Goal: Task Accomplishment & Management: Use online tool/utility

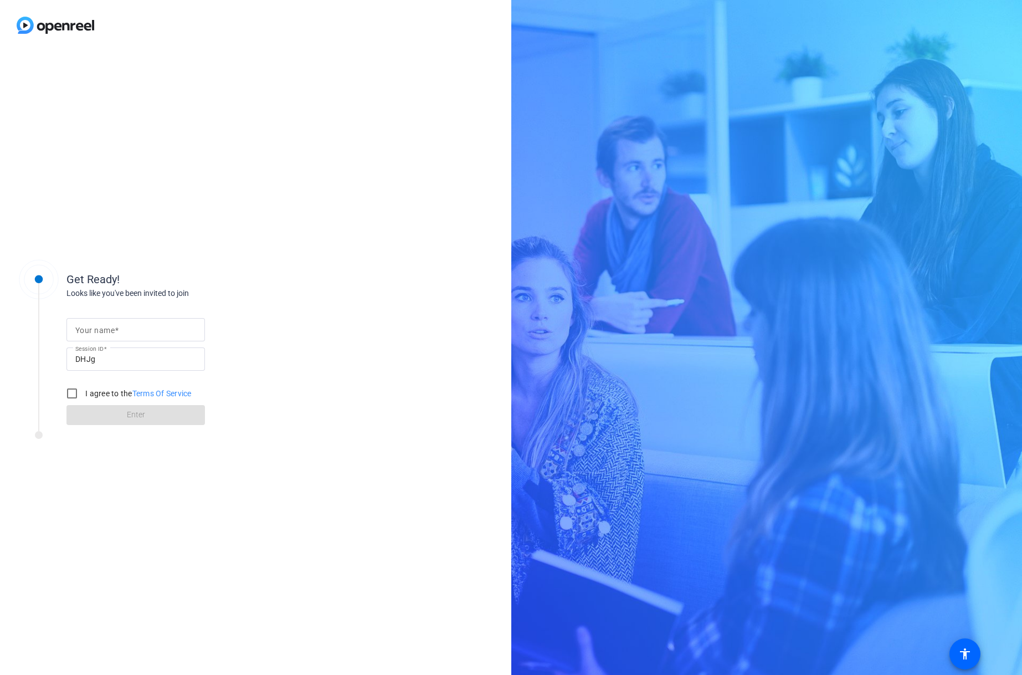
click at [138, 327] on input "Your name" at bounding box center [135, 329] width 121 height 13
type input "Andreea"
click at [76, 394] on input "I agree to the Terms Of Service" at bounding box center [72, 393] width 22 height 22
checkbox input "true"
click at [116, 416] on span at bounding box center [135, 415] width 138 height 27
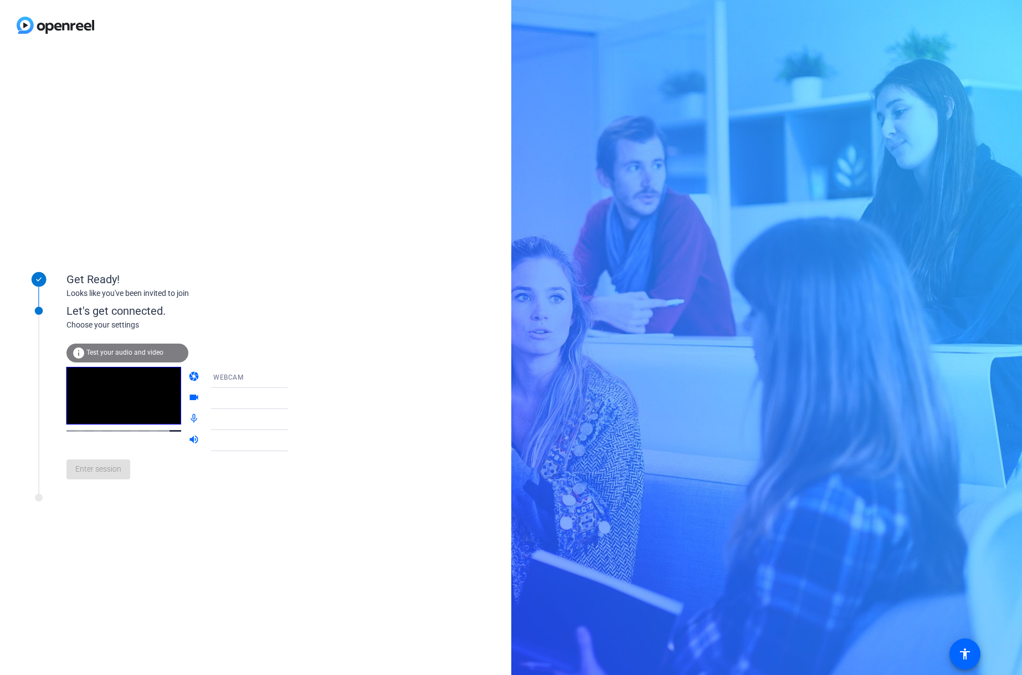
click at [110, 479] on div "Enter session" at bounding box center [188, 469] width 244 height 37
click at [147, 353] on span "Test your audio and video" at bounding box center [124, 352] width 77 height 8
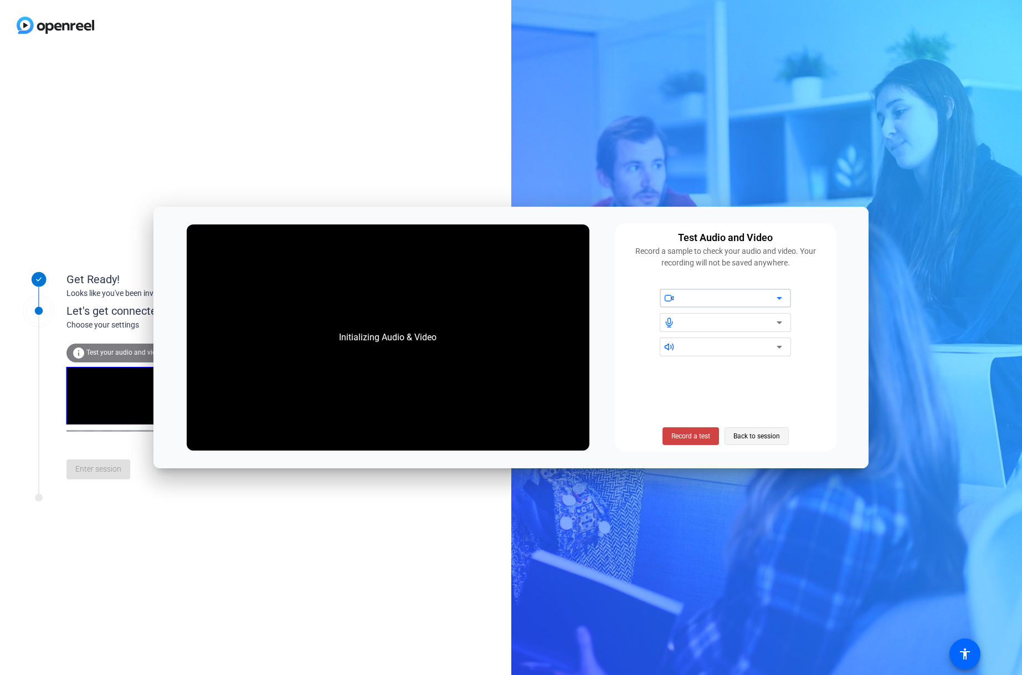
click at [751, 437] on span "Back to session" at bounding box center [756, 435] width 47 height 21
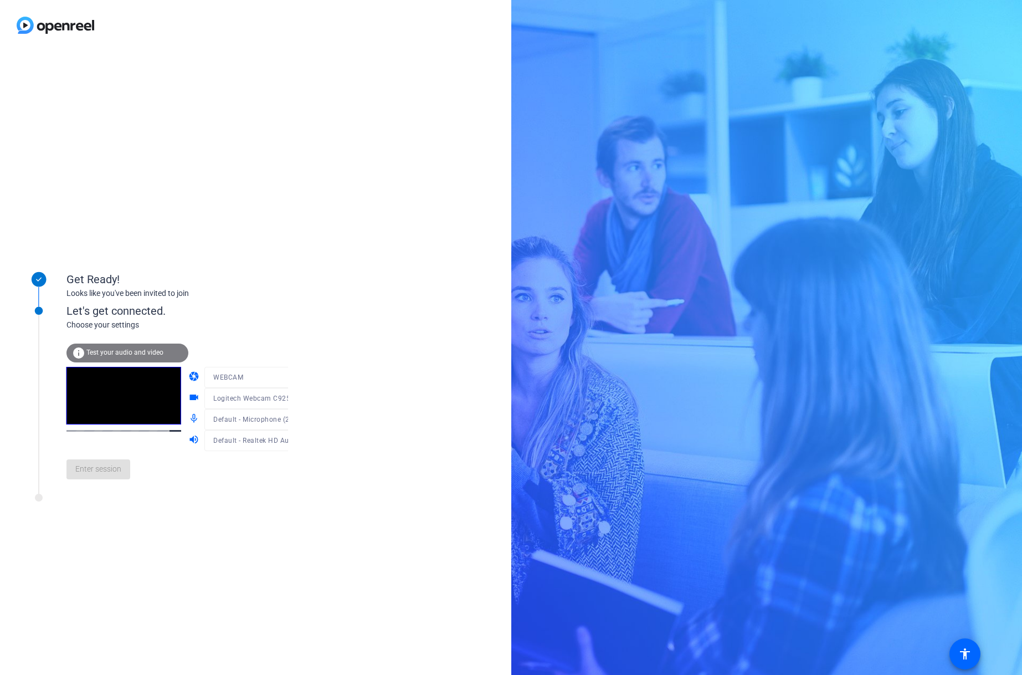
click at [114, 477] on div "Enter session" at bounding box center [188, 469] width 244 height 37
click at [114, 474] on span "Enter session" at bounding box center [98, 469] width 46 height 12
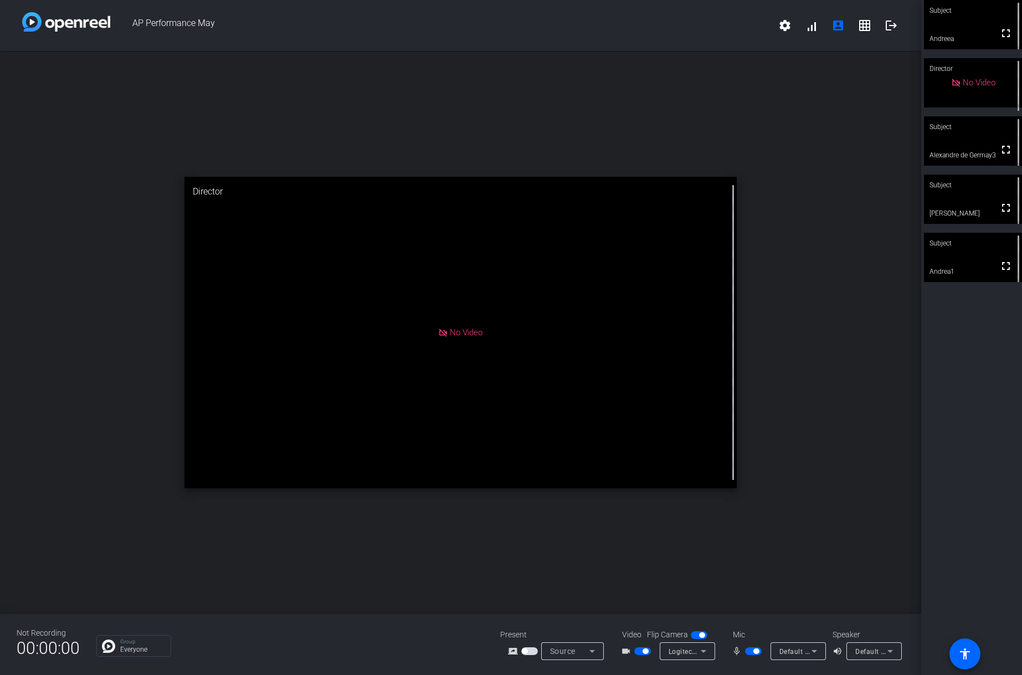
click at [807, 641] on div "Mic mic_none Default - Microphone (2- Logitech Webcam C925e) (046d:085b)" at bounding box center [777, 644] width 111 height 31
click at [798, 658] on div "Default - Microphone (2- Logitech Webcam C925e) (046d:085b)" at bounding box center [798, 651] width 38 height 18
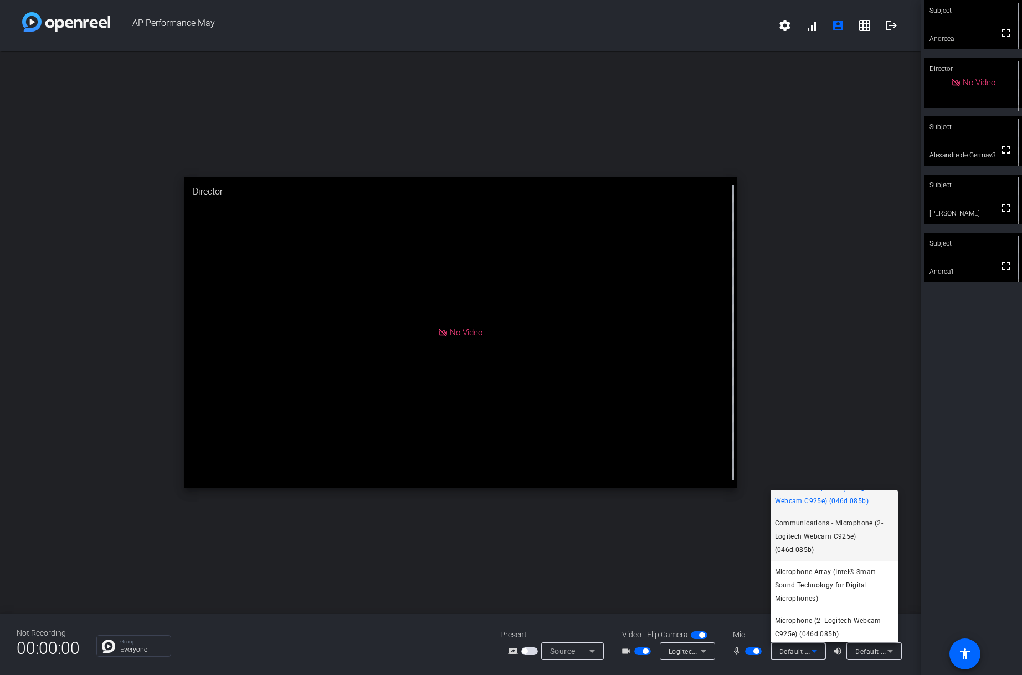
scroll to position [16, 0]
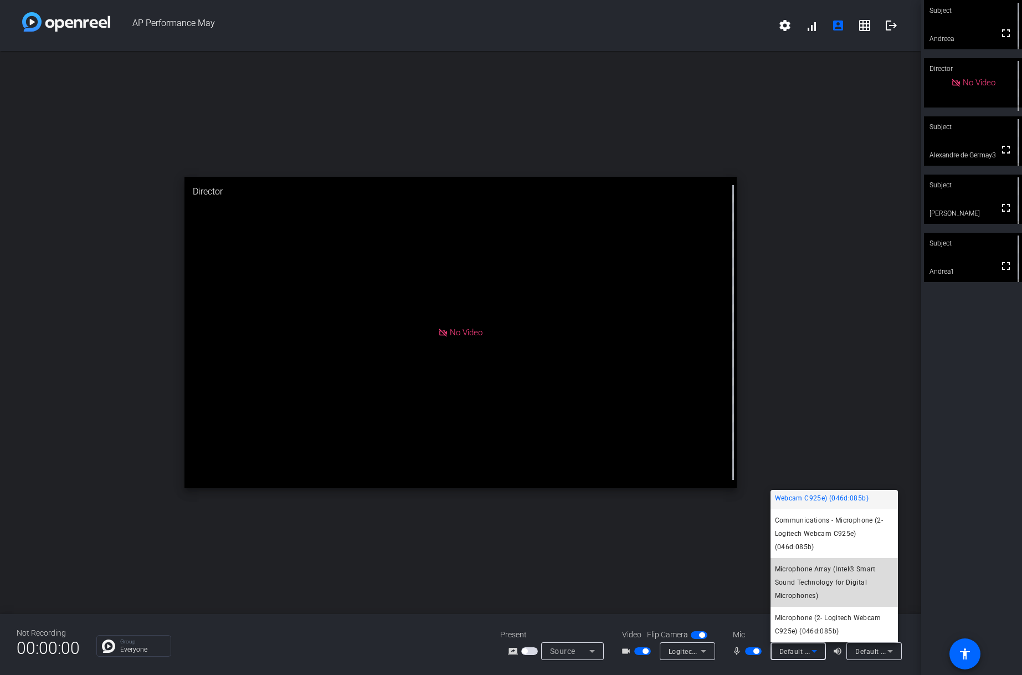
click at [846, 578] on span "Microphone Array (Intel® Smart Sound Technology for Digital Microphones)" at bounding box center [834, 582] width 119 height 40
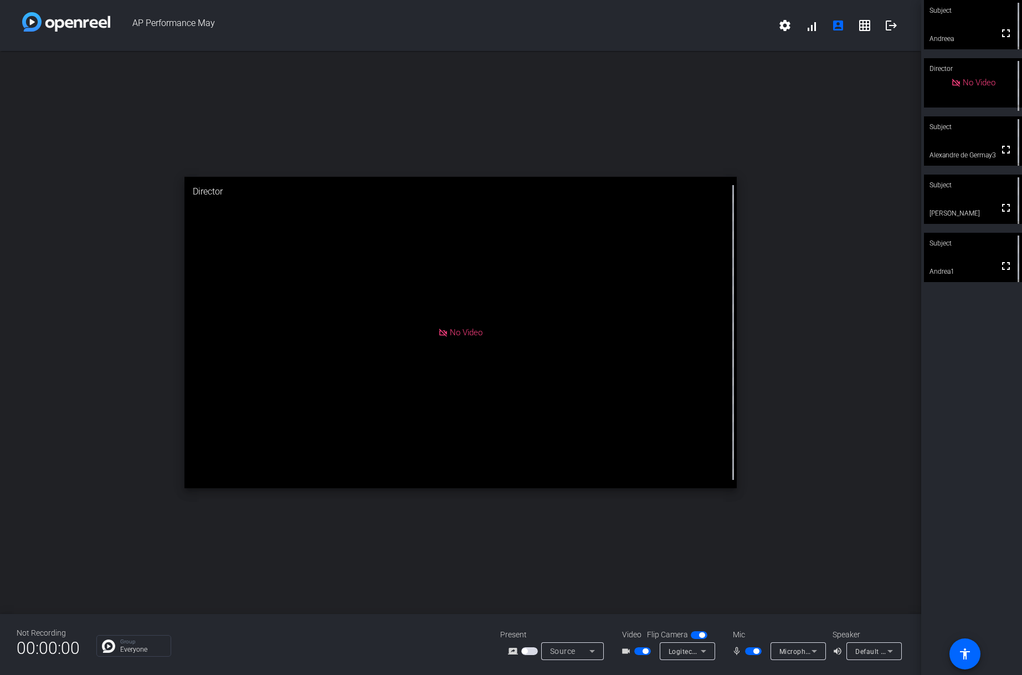
click at [681, 321] on div "No Video" at bounding box center [460, 332] width 553 height 311
click at [753, 646] on mat-slide-toggle at bounding box center [754, 651] width 19 height 12
click at [752, 649] on span "button" at bounding box center [753, 651] width 17 height 8
click at [636, 647] on span "button" at bounding box center [642, 651] width 17 height 8
click at [698, 633] on span "button" at bounding box center [699, 635] width 17 height 8
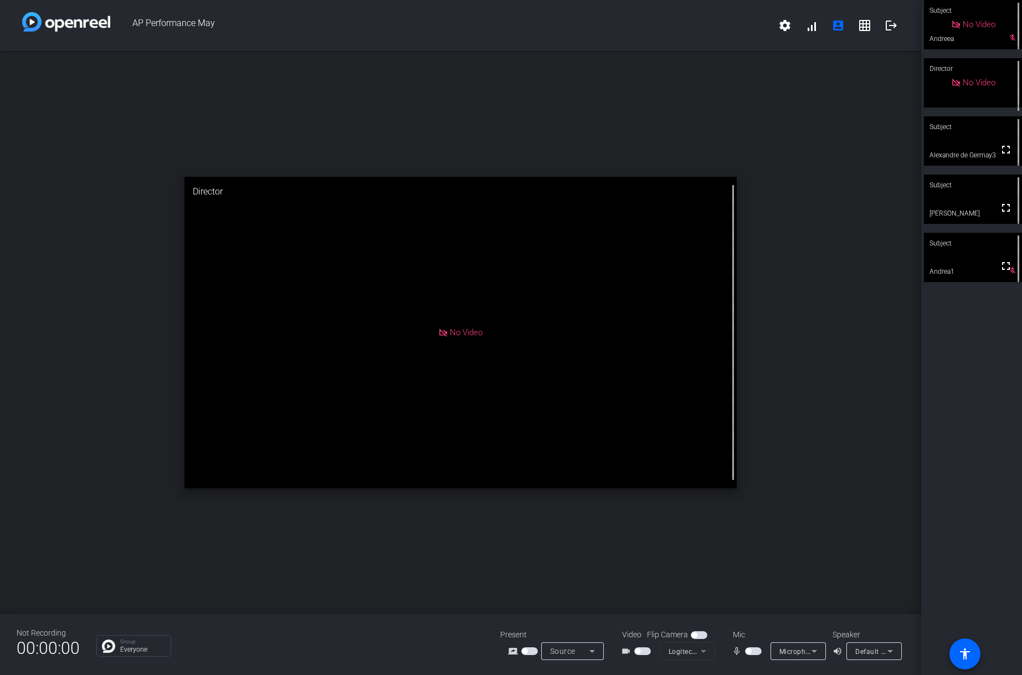
click at [697, 633] on span "button" at bounding box center [699, 635] width 17 height 8
click at [638, 647] on span "button" at bounding box center [642, 651] width 17 height 8
click at [752, 650] on span "button" at bounding box center [753, 651] width 17 height 8
click at [813, 651] on icon at bounding box center [814, 651] width 6 height 3
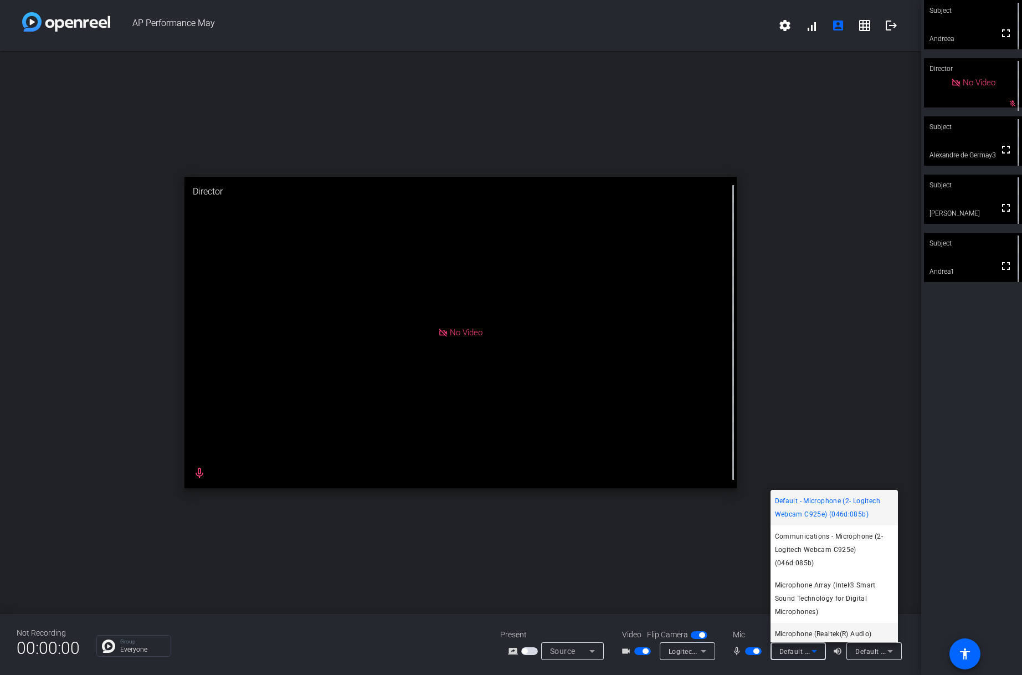
scroll to position [38, 0]
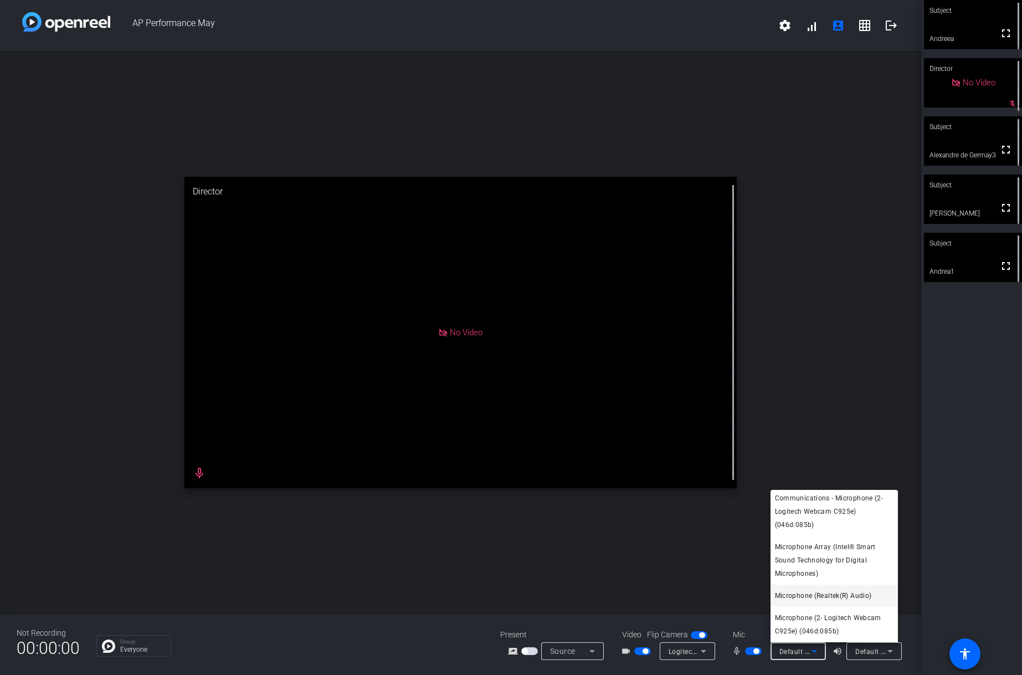
click at [815, 603] on mat-option "Microphone (Realtek(R) Audio)" at bounding box center [833, 595] width 127 height 22
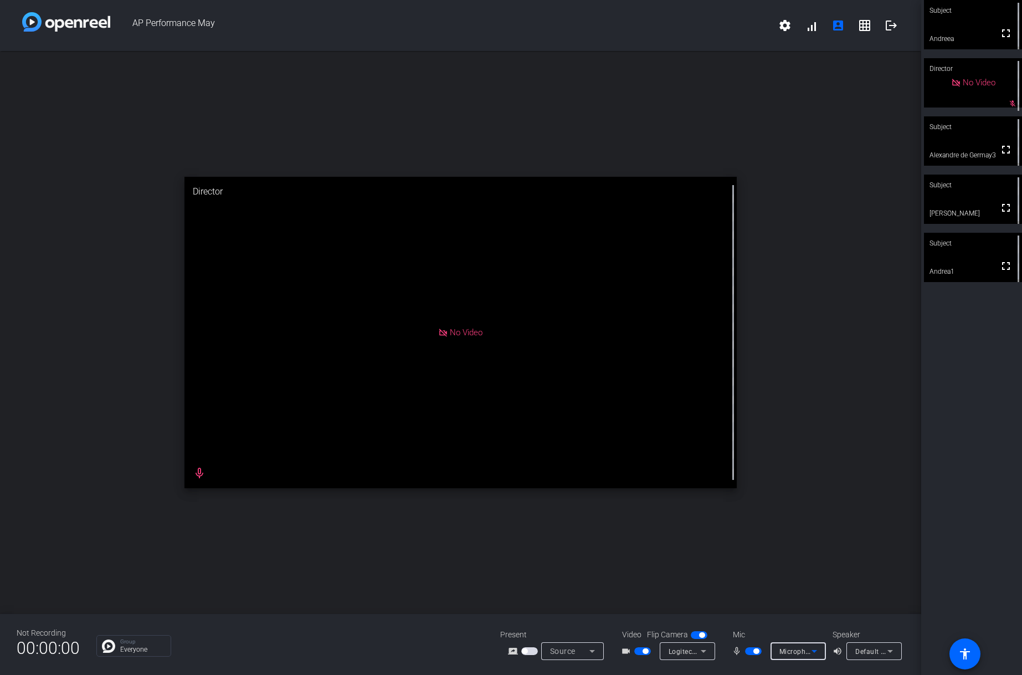
click at [811, 652] on icon at bounding box center [814, 650] width 13 height 13
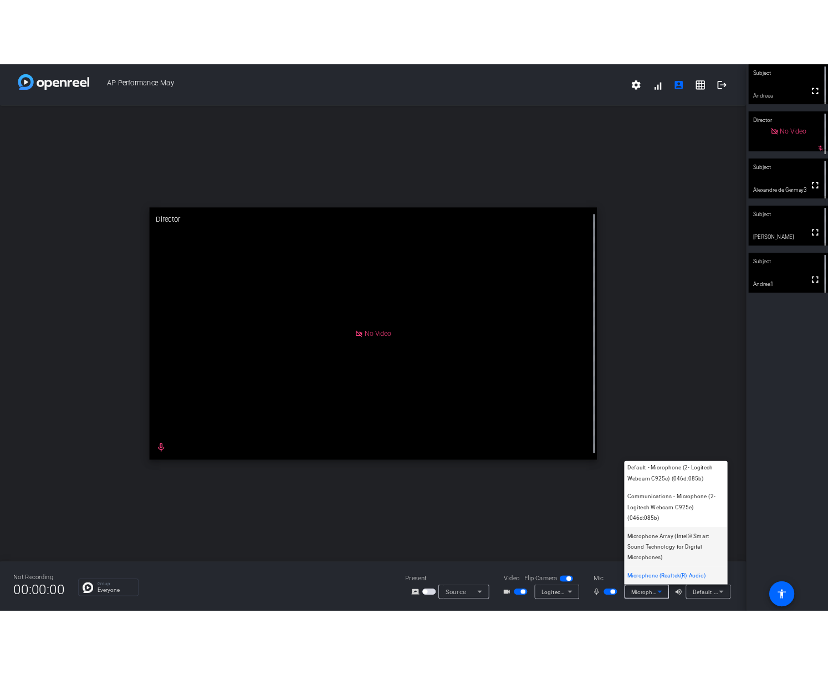
scroll to position [0, 0]
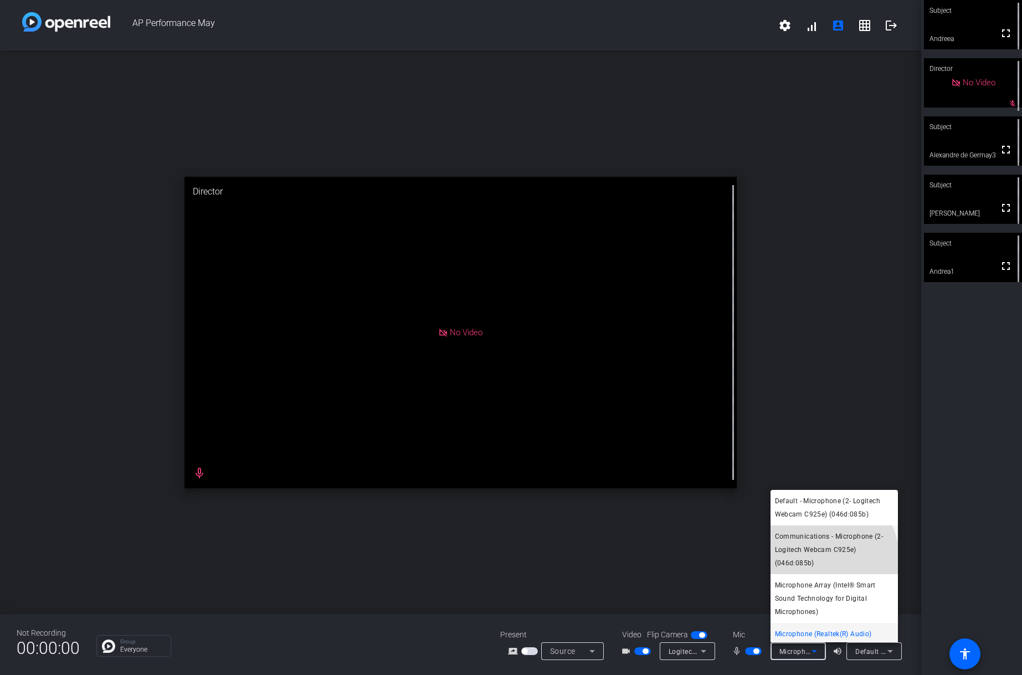
click at [820, 559] on span "Communications - Microphone (2- Logitech Webcam C925e) (046d:085b)" at bounding box center [834, 550] width 119 height 40
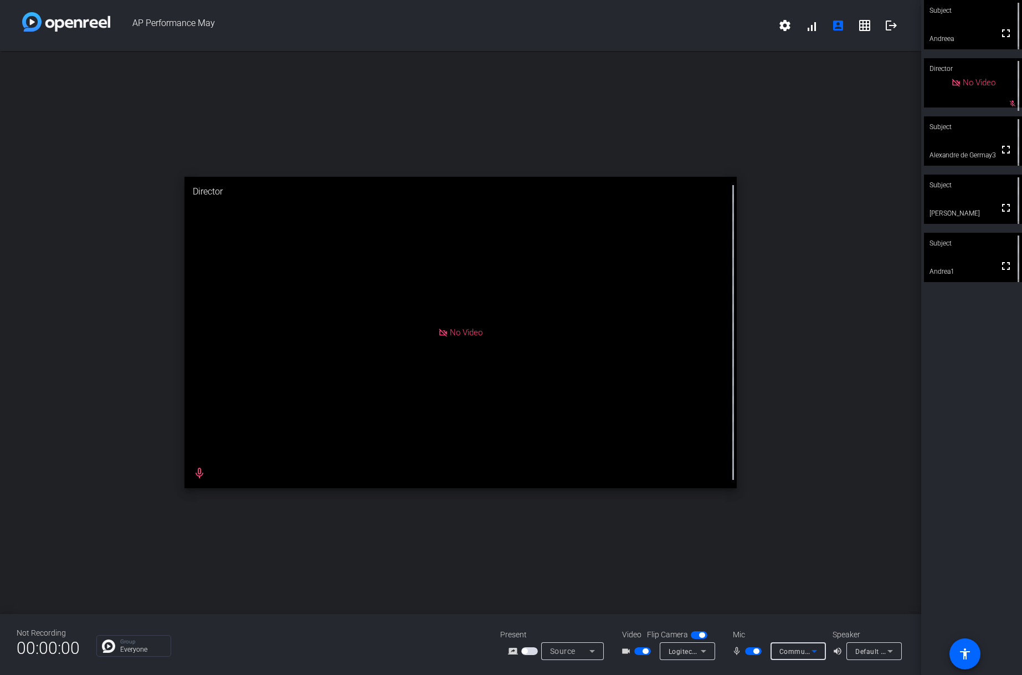
click at [820, 647] on icon at bounding box center [814, 650] width 13 height 13
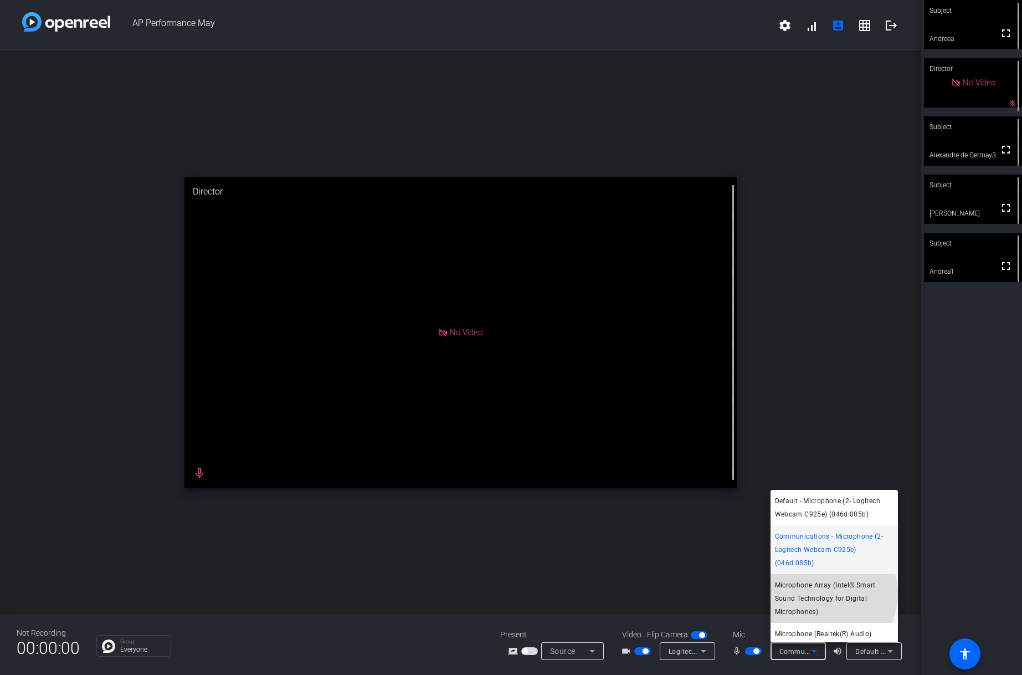
click at [823, 593] on span "Microphone Array (Intel® Smart Sound Technology for Digital Microphones)" at bounding box center [834, 598] width 119 height 40
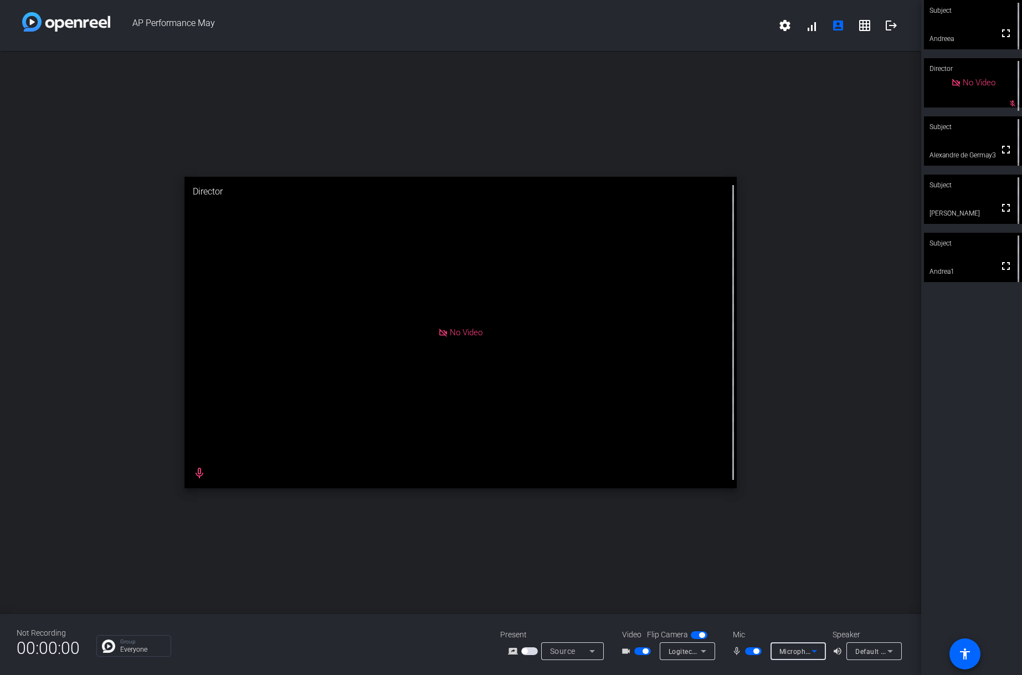
click at [819, 648] on icon at bounding box center [814, 650] width 13 height 13
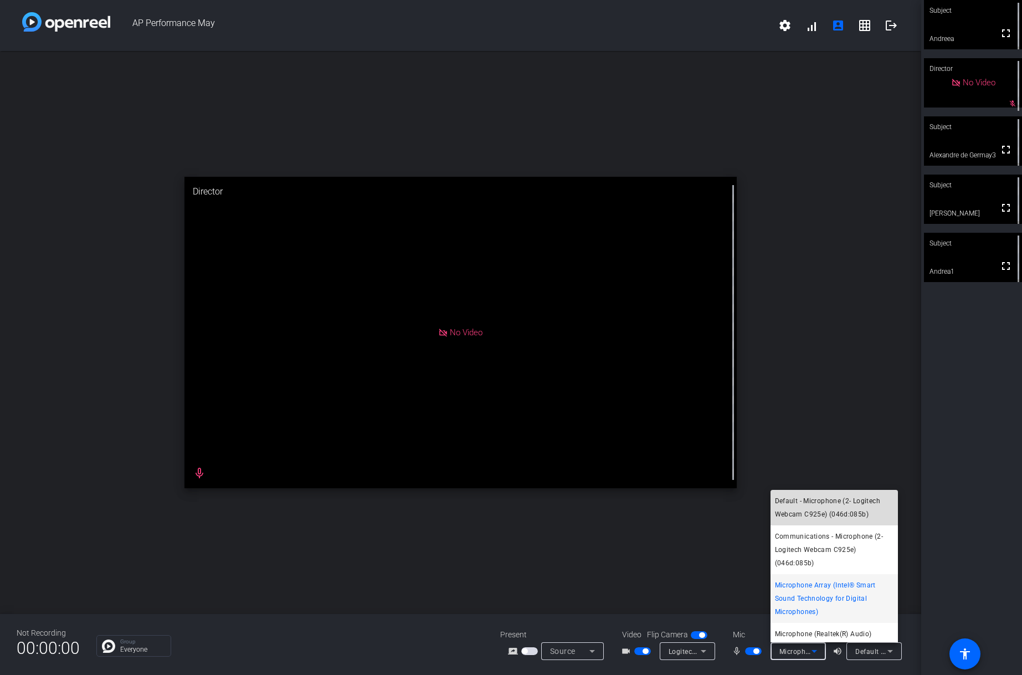
click at [847, 520] on span "Default - Microphone (2- Logitech Webcam C925e) (046d:085b)" at bounding box center [834, 507] width 119 height 27
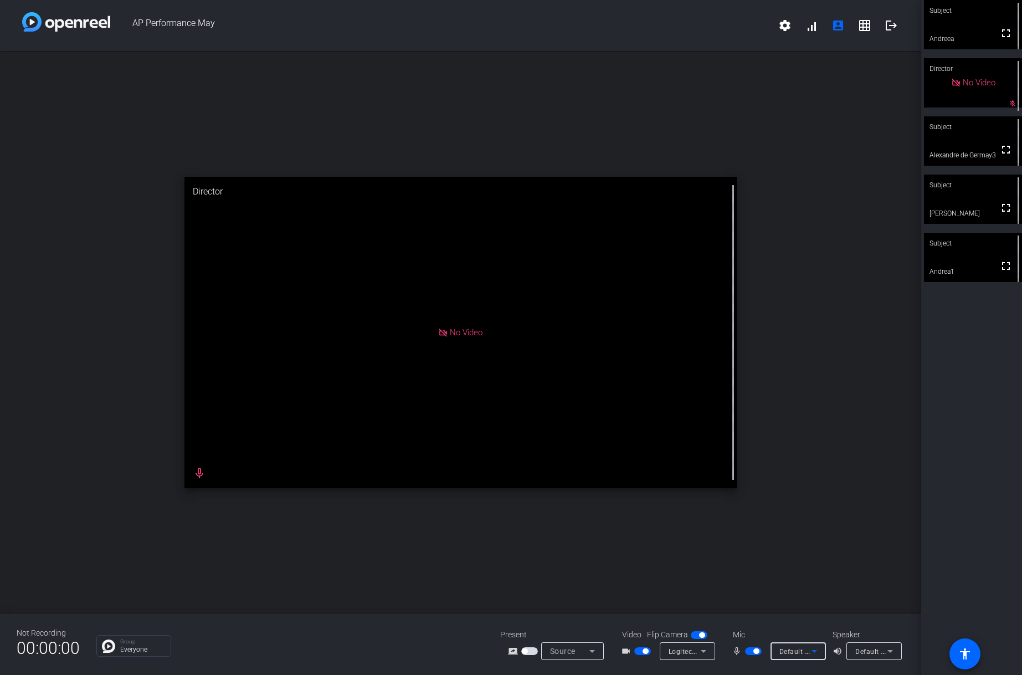
click at [751, 649] on span "button" at bounding box center [753, 651] width 17 height 8
click at [874, 649] on span "Default - Speakers (Realtek(R) Audio)" at bounding box center [915, 650] width 120 height 9
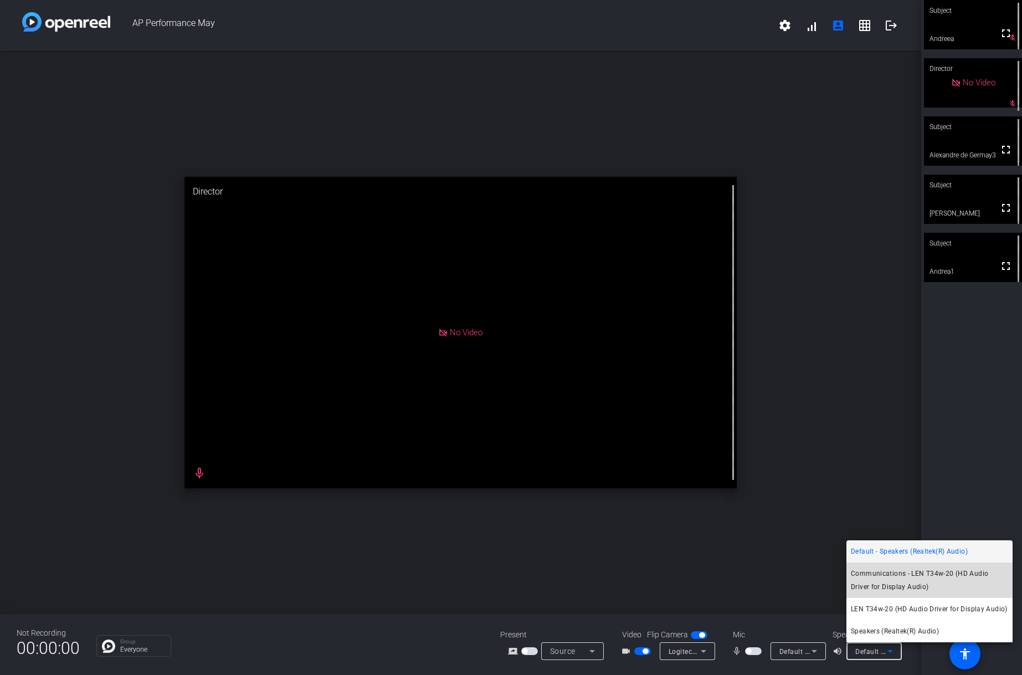
click at [918, 584] on span "Communications - LEN T34w-20 (HD Audio Driver for Display Audio)" at bounding box center [929, 580] width 157 height 27
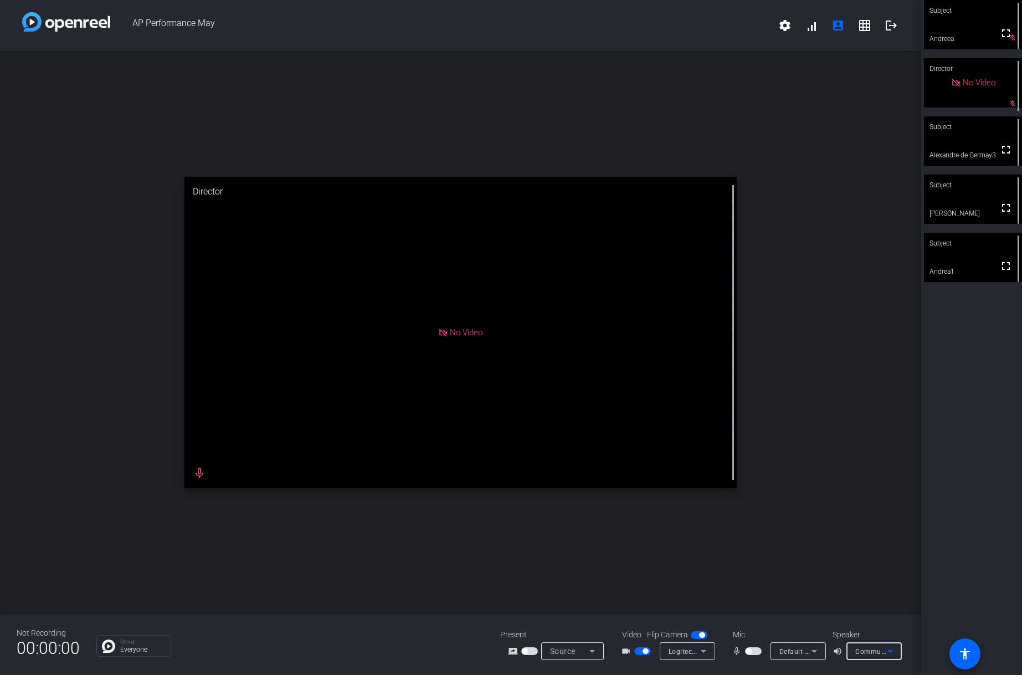
click at [891, 648] on icon at bounding box center [889, 650] width 13 height 13
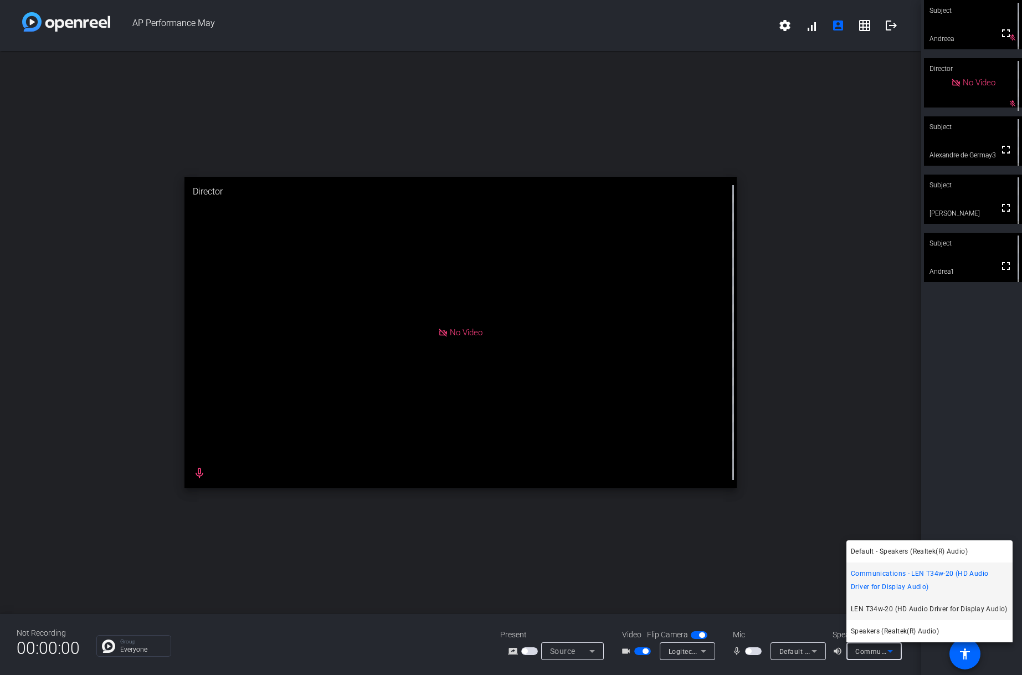
click at [913, 613] on span "LEN T34w-20 (HD Audio Driver for Display Audio)" at bounding box center [929, 608] width 157 height 13
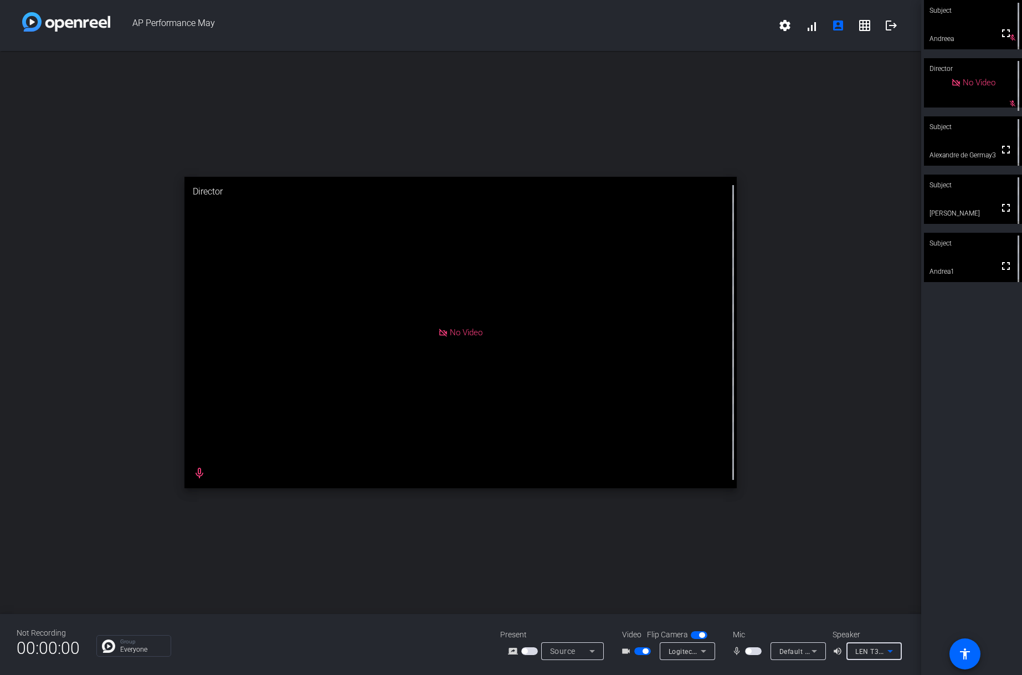
click at [891, 651] on icon at bounding box center [890, 651] width 6 height 3
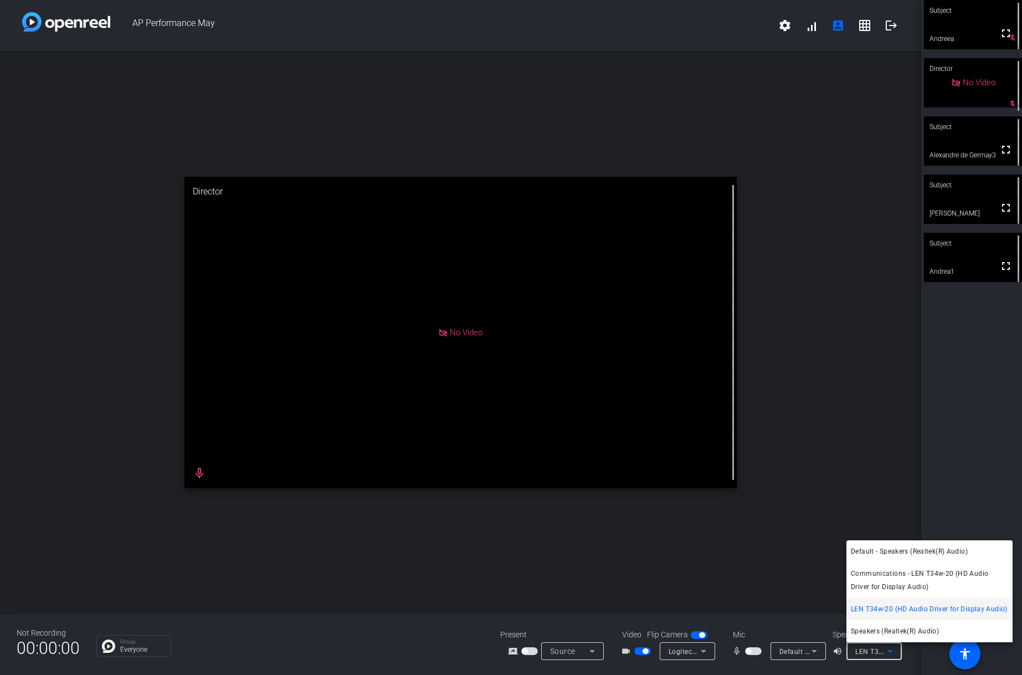
click at [902, 633] on span "Speakers (Realtek(R) Audio)" at bounding box center [895, 630] width 88 height 13
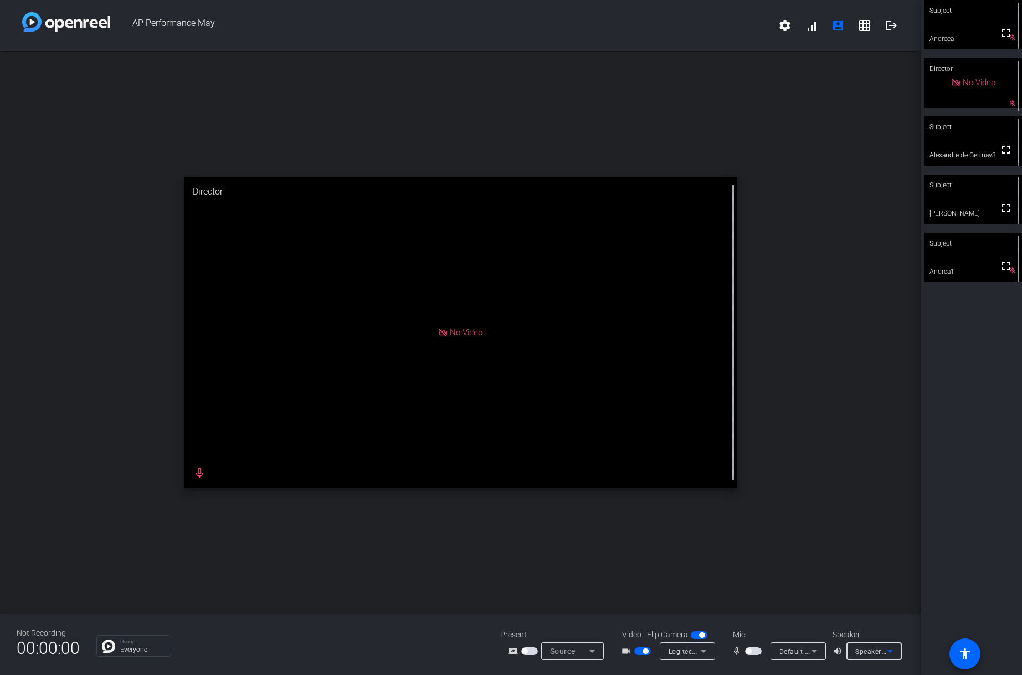
click at [749, 652] on span "button" at bounding box center [749, 651] width 6 height 6
click at [818, 653] on icon at bounding box center [814, 650] width 13 height 13
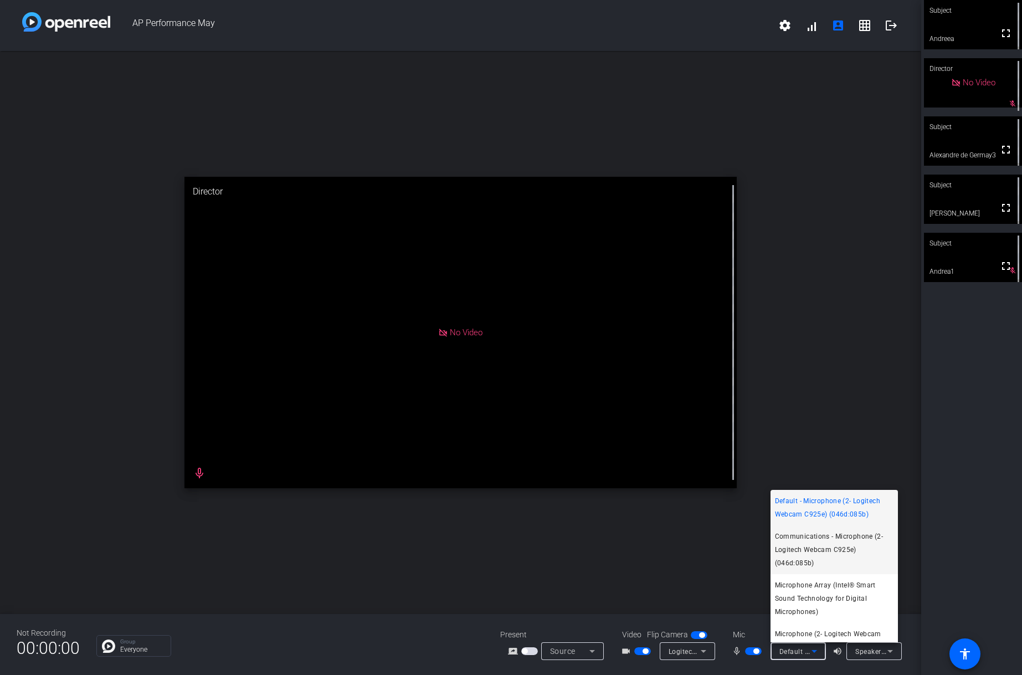
click at [835, 551] on span "Communications - Microphone (2- Logitech Webcam C925e) (046d:085b)" at bounding box center [834, 550] width 119 height 40
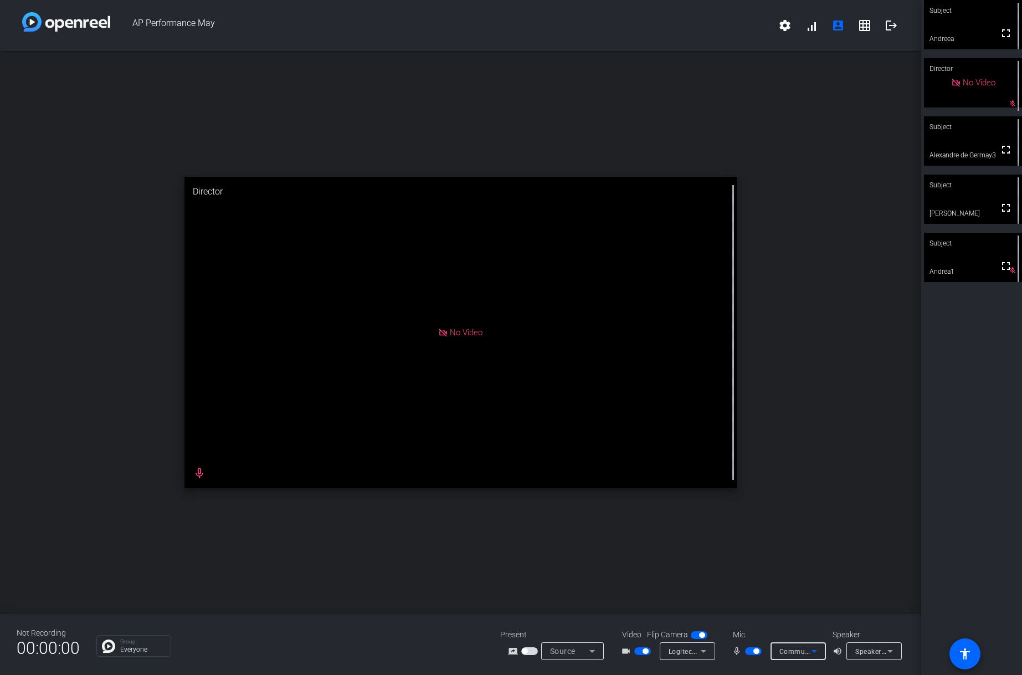
click at [891, 655] on icon at bounding box center [889, 650] width 13 height 13
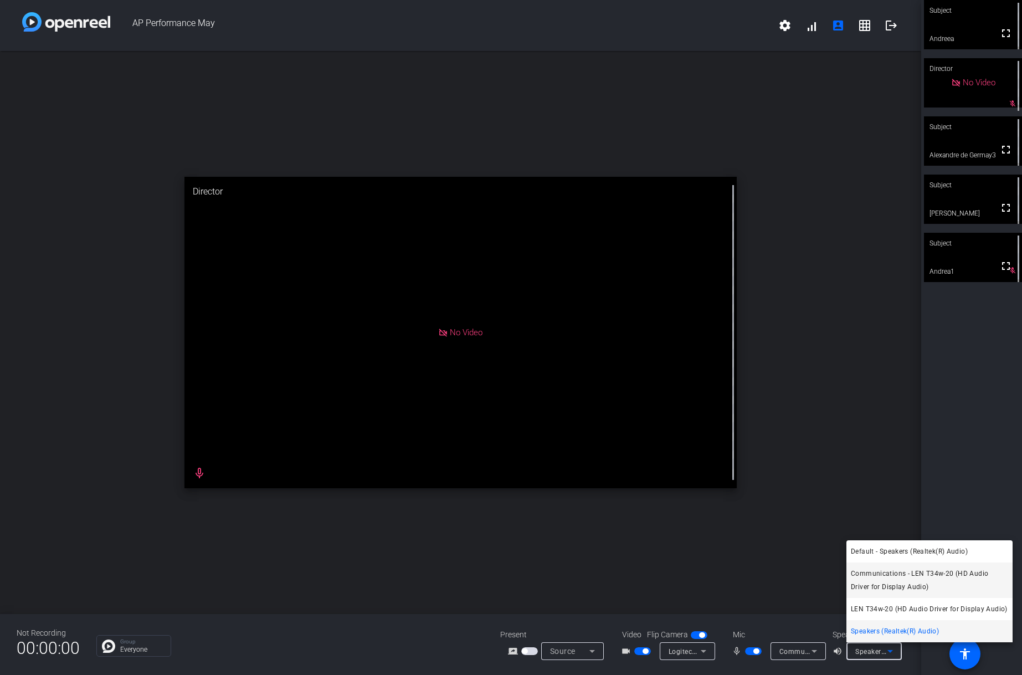
click at [902, 582] on span "Communications - LEN T34w-20 (HD Audio Driver for Display Audio)" at bounding box center [929, 580] width 157 height 27
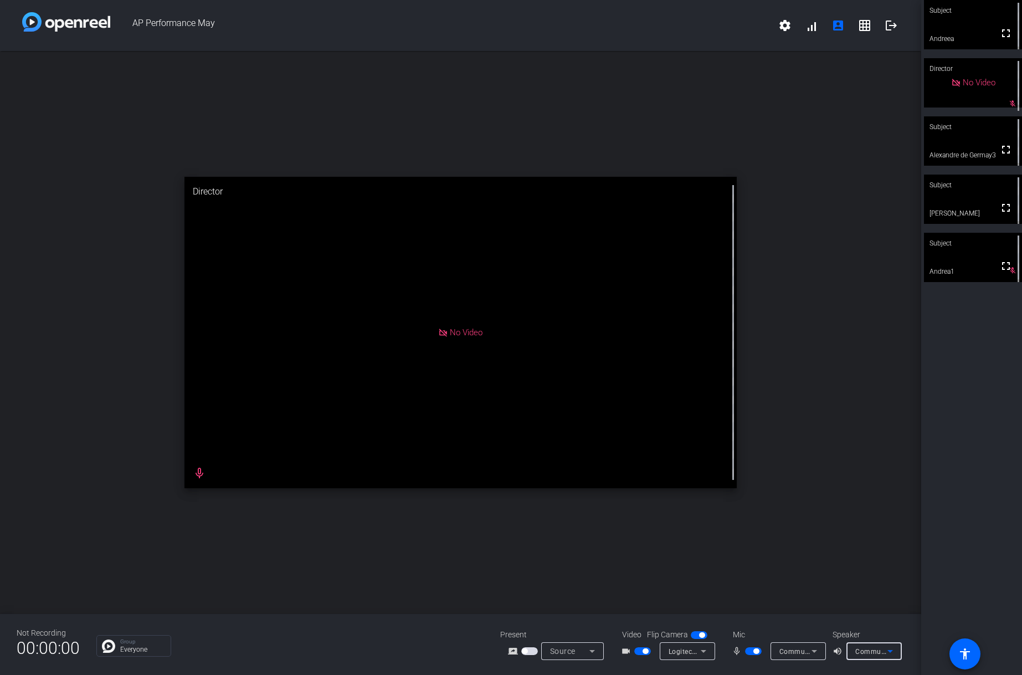
click at [896, 651] on icon at bounding box center [889, 650] width 13 height 13
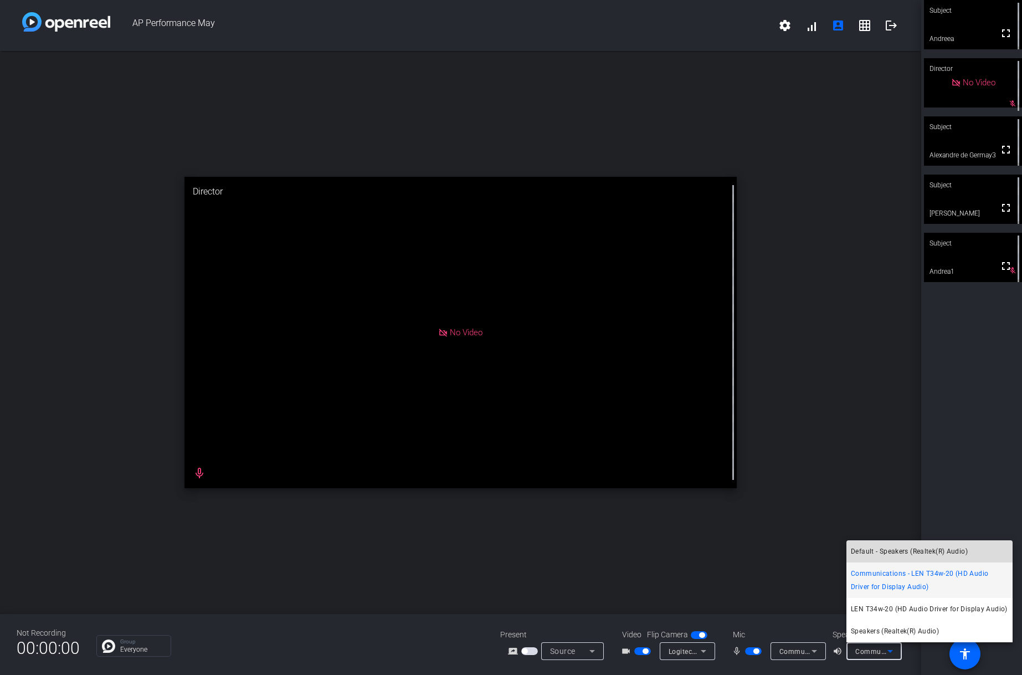
click at [904, 556] on span "Default - Speakers (Realtek(R) Audio)" at bounding box center [909, 550] width 117 height 13
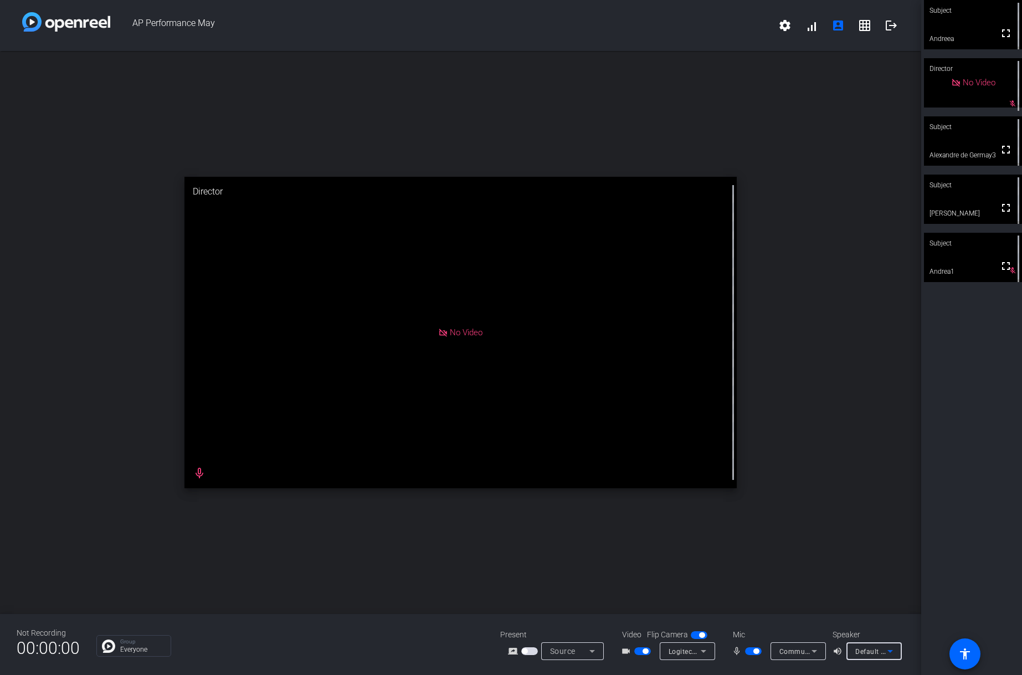
click at [897, 653] on div "Default - Speakers (Realtek(R) Audio)" at bounding box center [873, 651] width 55 height 18
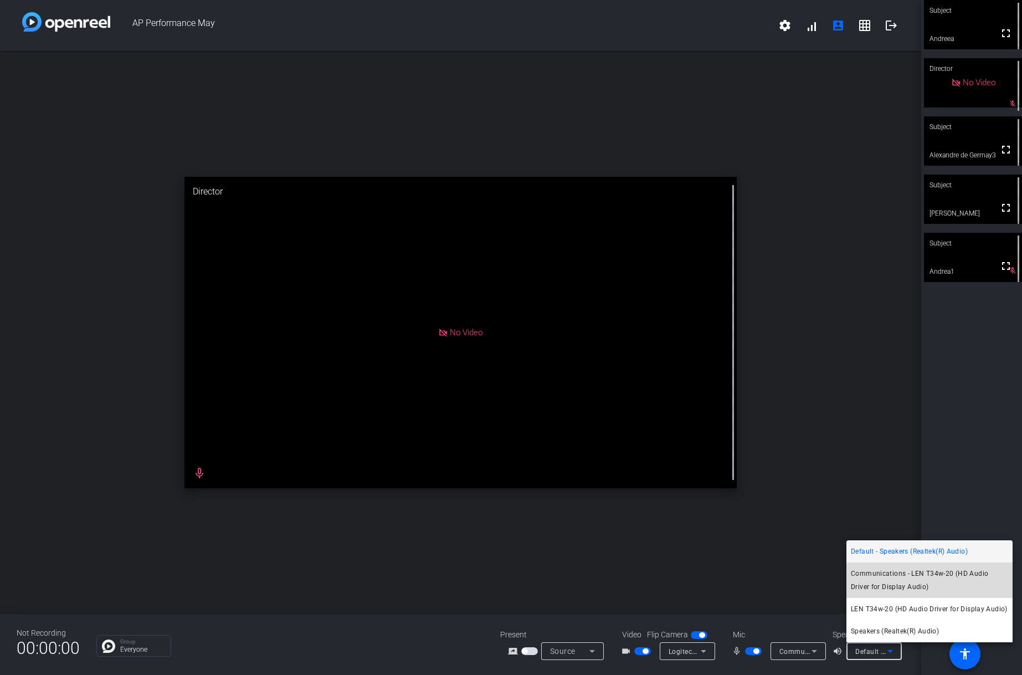
click at [902, 581] on span "Communications - LEN T34w-20 (HD Audio Driver for Display Audio)" at bounding box center [929, 580] width 157 height 27
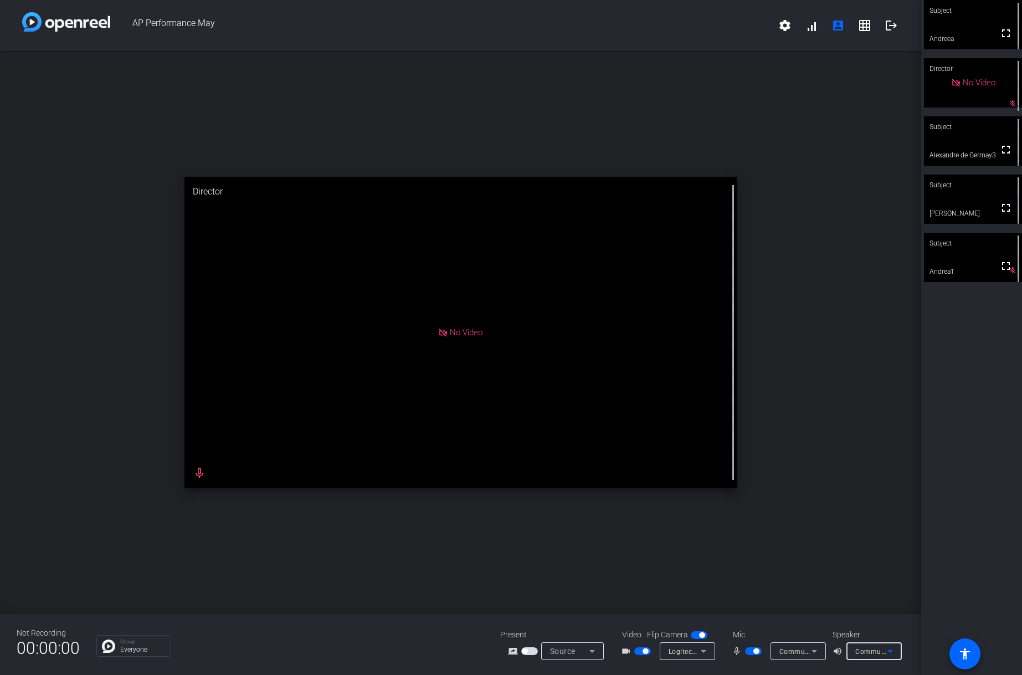
click at [897, 652] on div "Communications - LEN T34w-20 (HD Audio Driver for Display Audio)" at bounding box center [873, 651] width 55 height 18
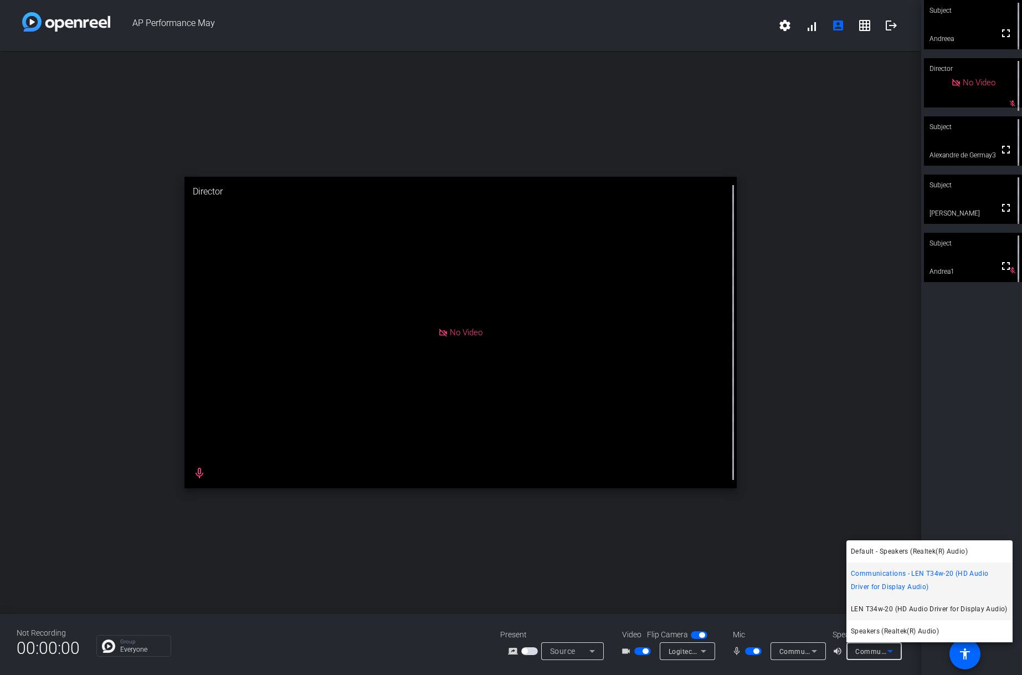
click at [897, 609] on span "LEN T34w-20 (HD Audio Driver for Display Audio)" at bounding box center [929, 608] width 157 height 13
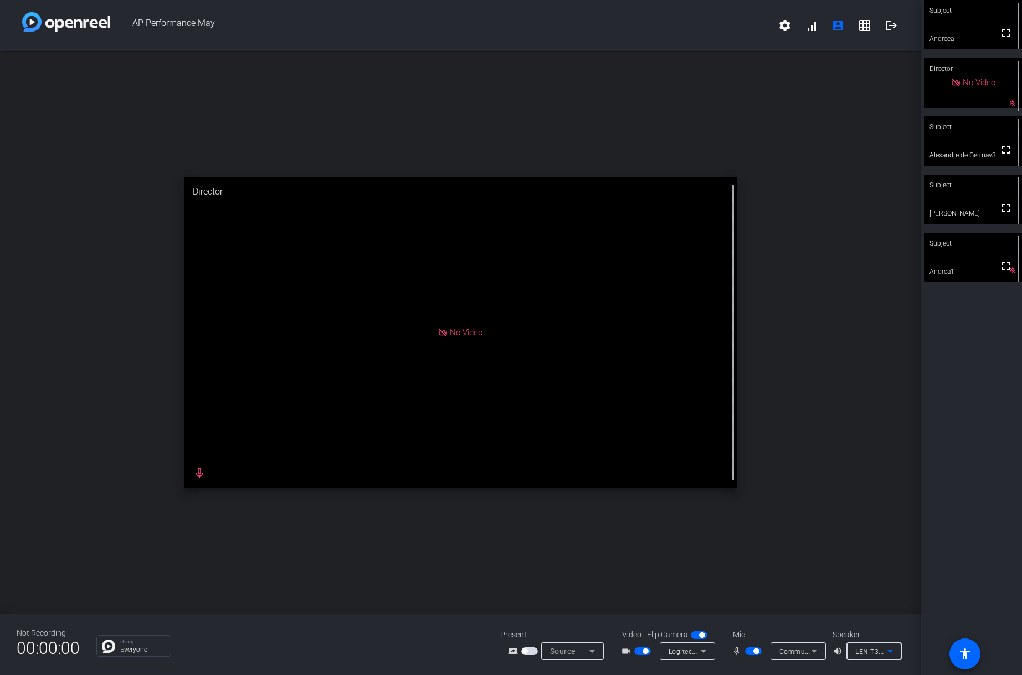
click at [892, 652] on icon at bounding box center [889, 650] width 13 height 13
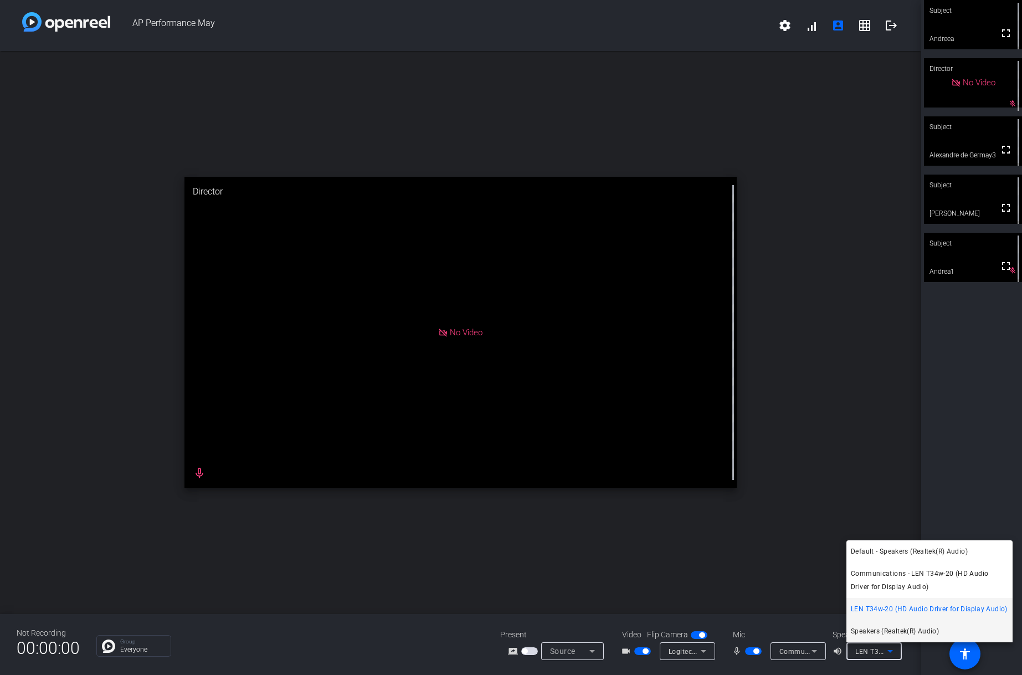
click at [901, 631] on span "Speakers (Realtek(R) Audio)" at bounding box center [895, 630] width 88 height 13
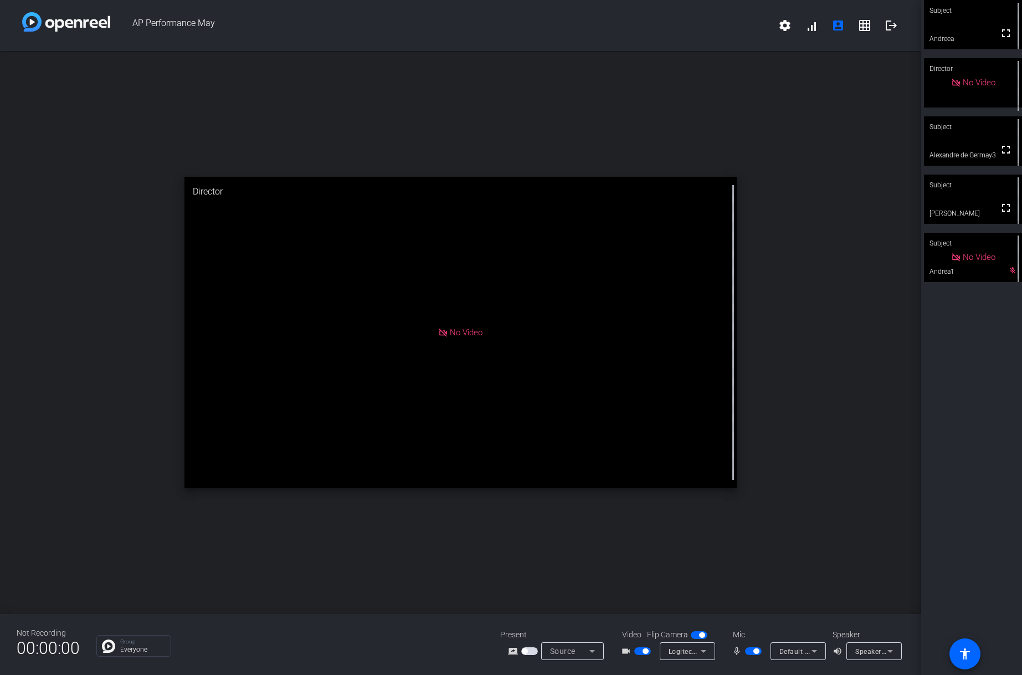
click at [647, 651] on span "button" at bounding box center [646, 651] width 6 height 6
click at [750, 651] on span "button" at bounding box center [753, 651] width 17 height 8
click at [818, 651] on icon at bounding box center [814, 650] width 13 height 13
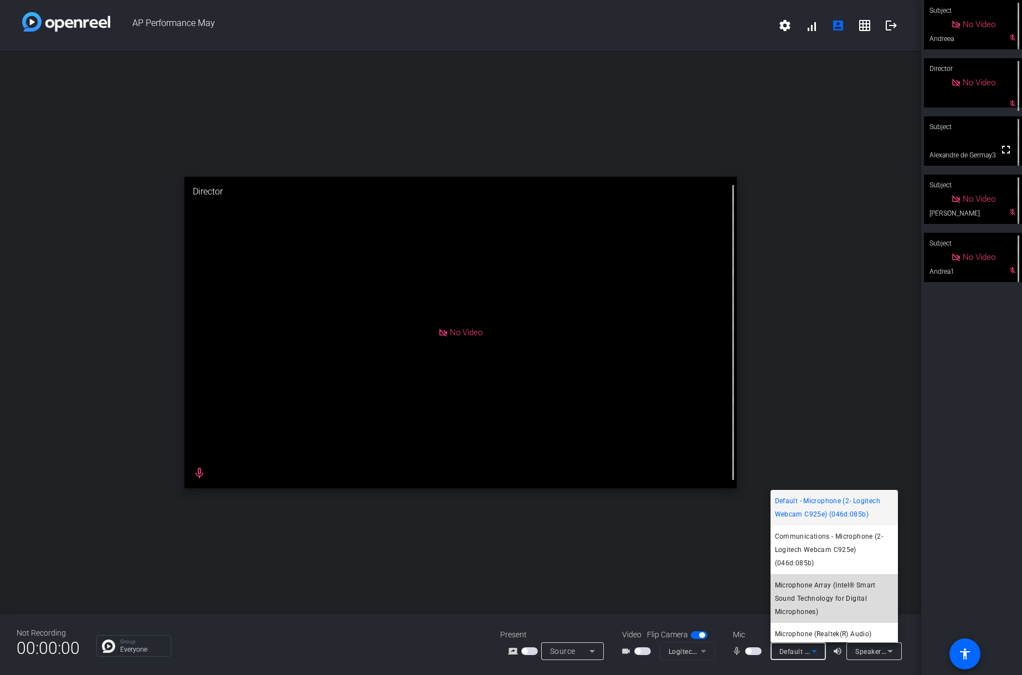
click at [844, 599] on span "Microphone Array (Intel® Smart Sound Technology for Digital Microphones)" at bounding box center [834, 598] width 119 height 40
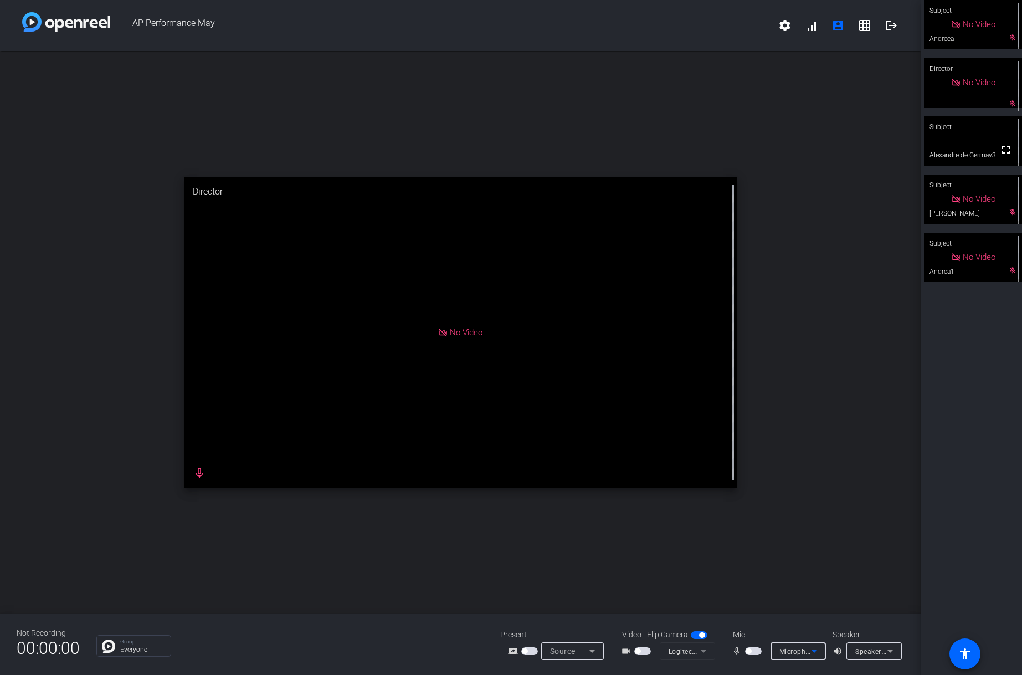
click at [897, 650] on div "Speakers (Realtek(R) Audio)" at bounding box center [873, 651] width 55 height 18
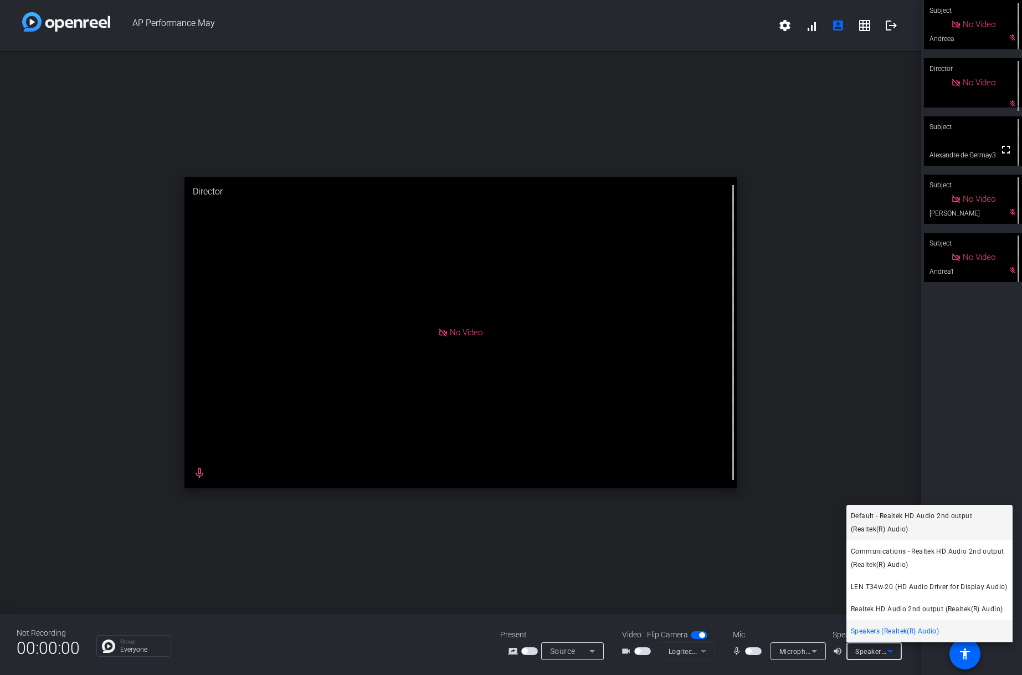
click at [916, 520] on span "Default - Realtek HD Audio 2nd output (Realtek(R) Audio)" at bounding box center [929, 522] width 157 height 27
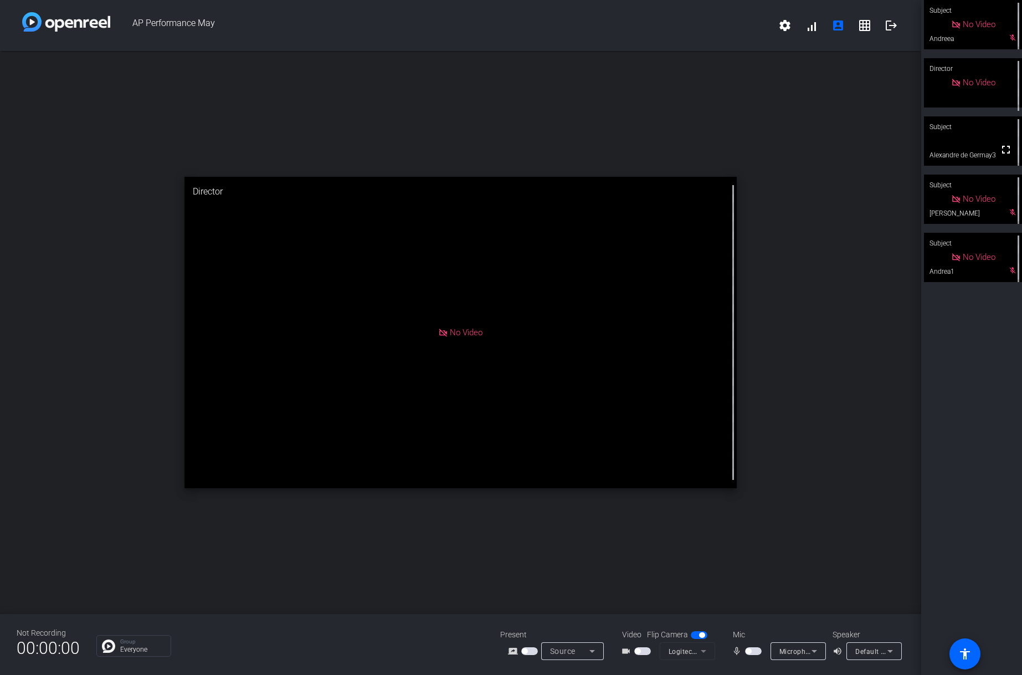
click at [756, 650] on span "button" at bounding box center [753, 651] width 17 height 8
click at [639, 652] on span "button" at bounding box center [638, 651] width 6 height 6
click at [647, 650] on span "button" at bounding box center [646, 651] width 6 height 6
click at [752, 650] on span "button" at bounding box center [753, 651] width 17 height 8
click at [643, 652] on span "button" at bounding box center [642, 651] width 17 height 8
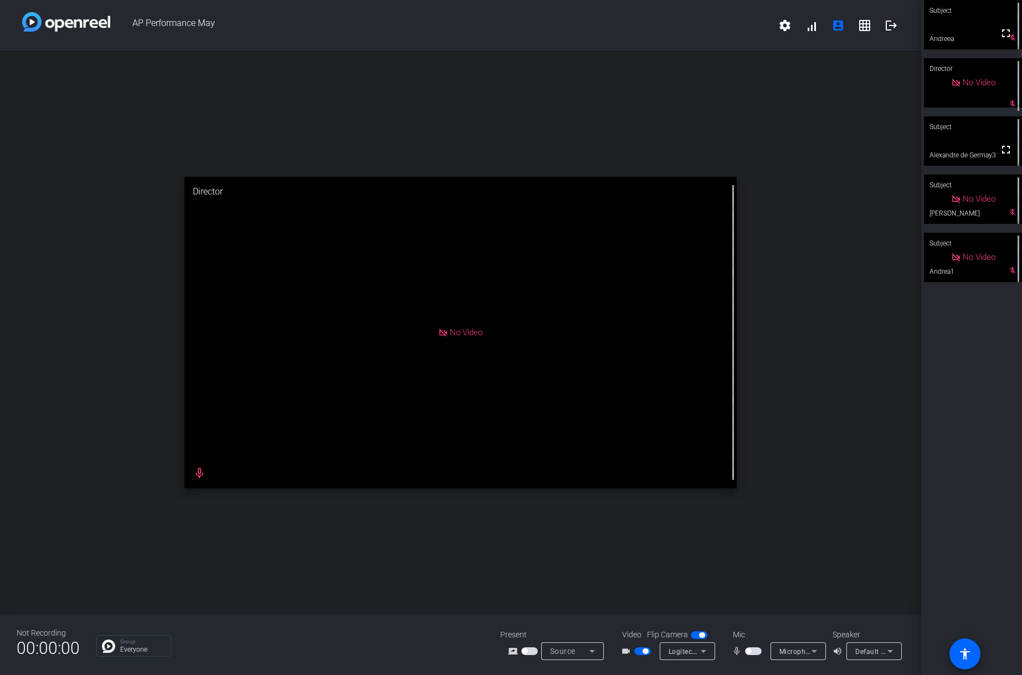
click at [748, 650] on span "button" at bounding box center [749, 651] width 6 height 6
click at [644, 651] on span "button" at bounding box center [646, 651] width 6 height 6
click at [644, 651] on span "button" at bounding box center [642, 651] width 17 height 8
click at [644, 650] on span "button" at bounding box center [646, 651] width 6 height 6
click at [752, 651] on span "button" at bounding box center [753, 651] width 17 height 8
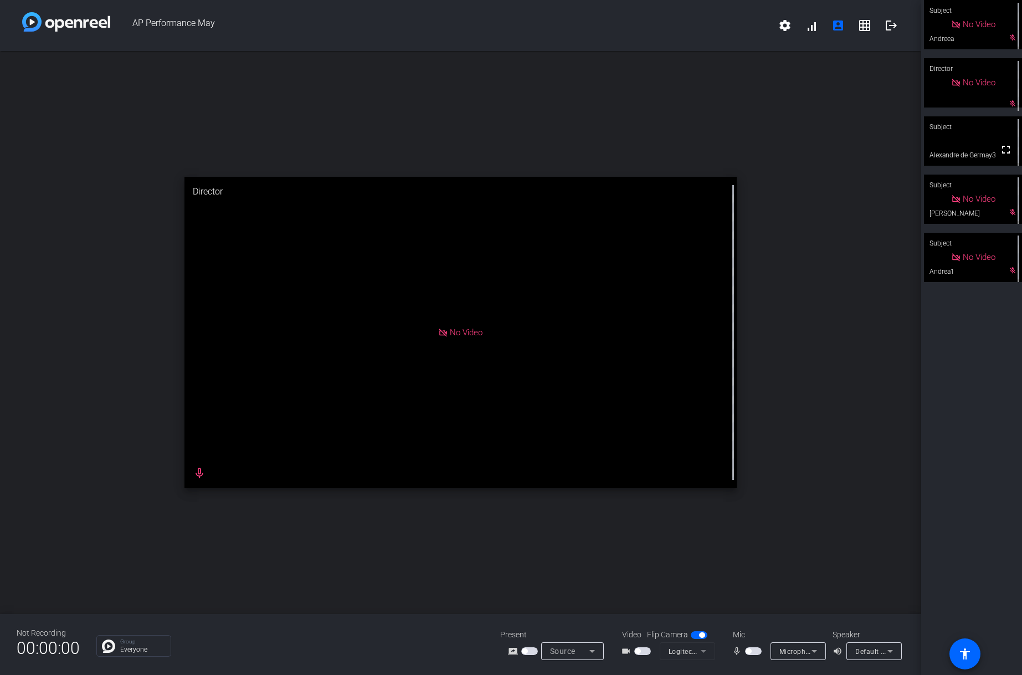
click at [757, 652] on span "button" at bounding box center [753, 651] width 17 height 8
click at [645, 651] on span "button" at bounding box center [642, 651] width 17 height 8
click at [754, 649] on span "button" at bounding box center [756, 651] width 6 height 6
click at [636, 650] on span "button" at bounding box center [642, 651] width 17 height 8
click at [753, 654] on span "button" at bounding box center [753, 651] width 17 height 8
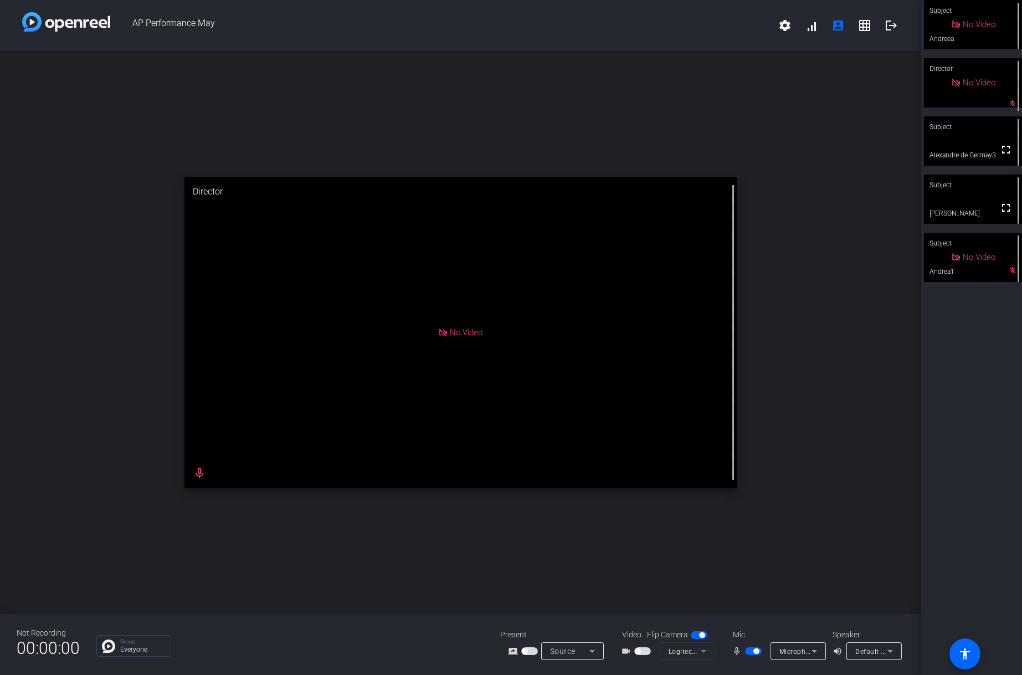
click at [634, 652] on button "button" at bounding box center [642, 651] width 17 height 8
